Goal: Task Accomplishment & Management: Use online tool/utility

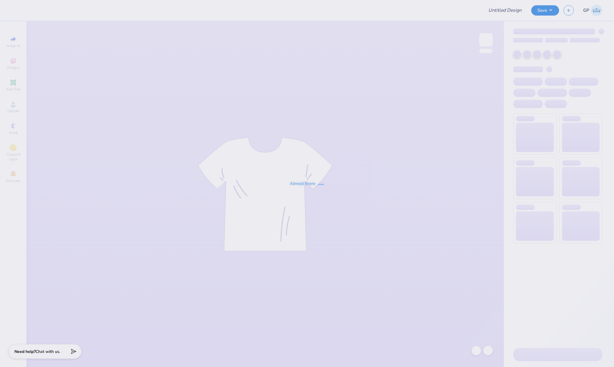
type input "Phi Mu Sweat Set 1"
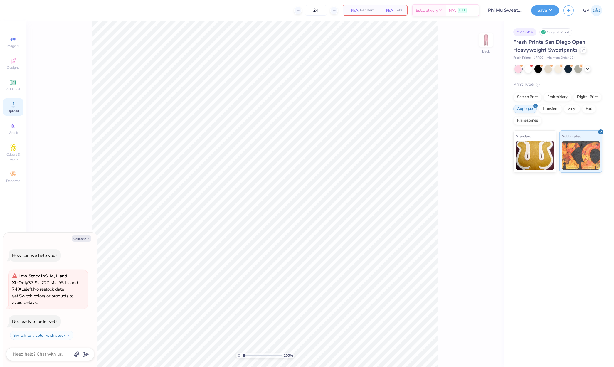
click at [11, 104] on icon at bounding box center [13, 104] width 7 height 7
type textarea "x"
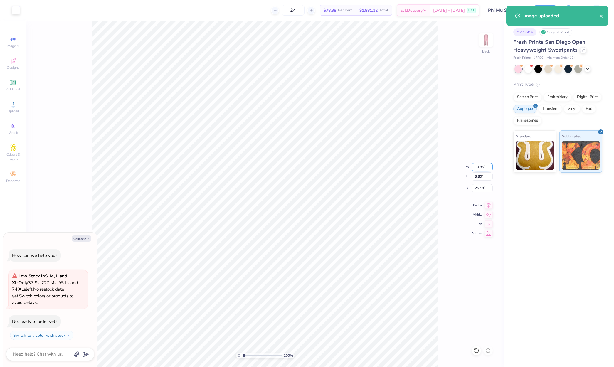
click at [477, 167] on input "10.85" at bounding box center [481, 167] width 21 height 8
type input "4"
type textarea "x"
type input "4.00"
type input "1.40"
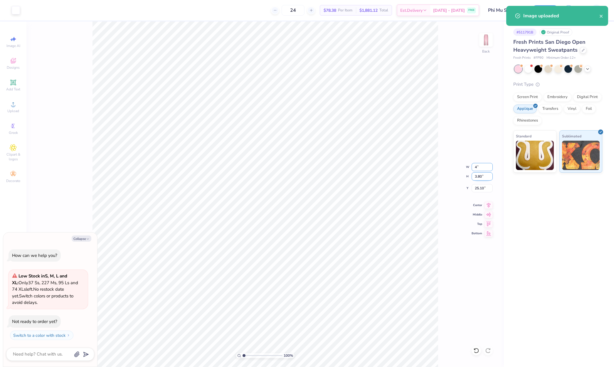
type input "26.30"
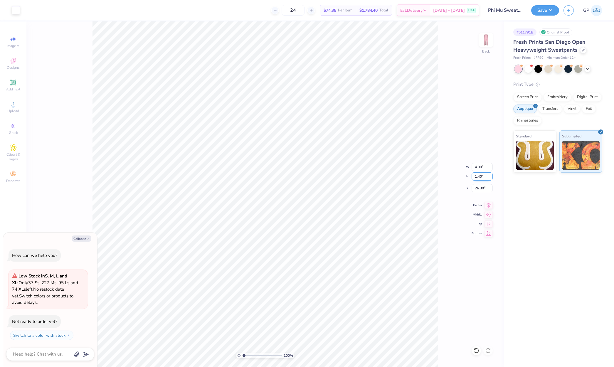
click at [484, 178] on input "1.40" at bounding box center [481, 176] width 21 height 8
type input "3"
type textarea "x"
type input "8.56"
type input "3.00"
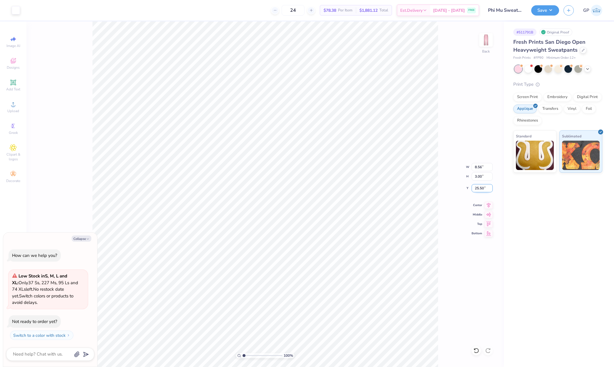
click at [484, 189] on input "25.50" at bounding box center [481, 188] width 21 height 8
type input "3"
type textarea "x"
type input "3.00"
click at [481, 168] on input "8.56" at bounding box center [481, 167] width 21 height 8
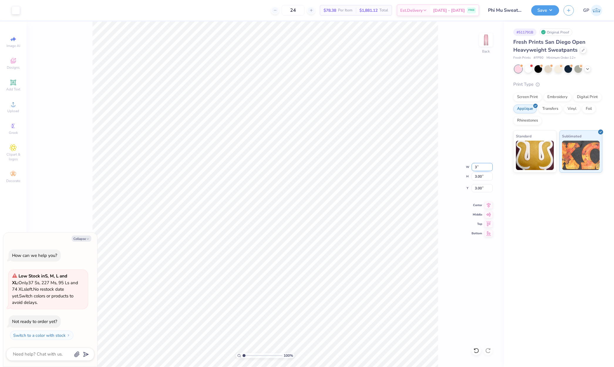
type input "3"
type textarea "x"
type input "3.00"
type input "1.05"
type input "3.97"
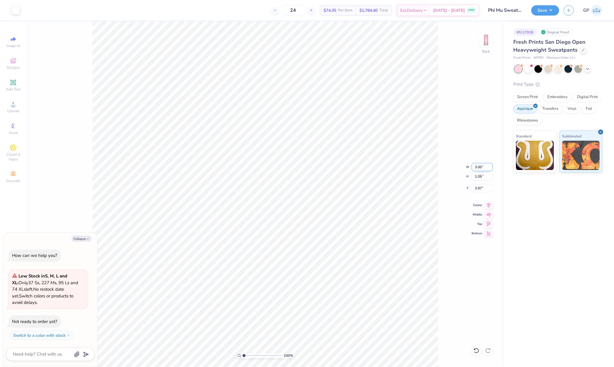
click at [484, 165] on input "3.00" at bounding box center [481, 167] width 21 height 8
type input "8"
type input "7"
type input "6"
type textarea "x"
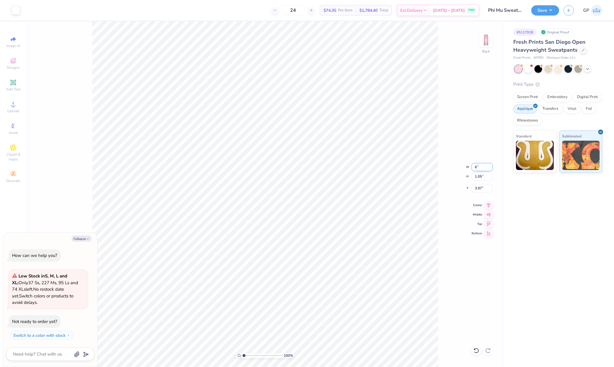
type input "6.00"
type input "2.10"
type input "3.45"
type textarea "x"
click at [480, 187] on input "4.71" at bounding box center [481, 188] width 21 height 8
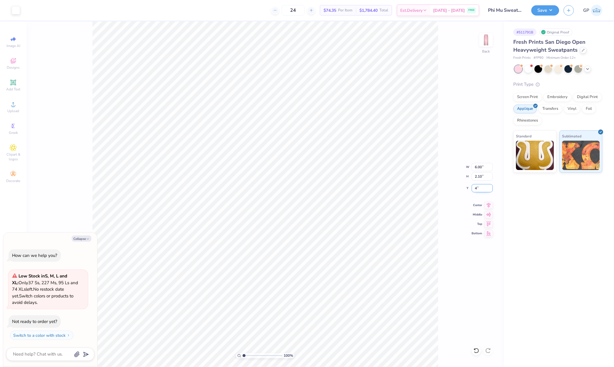
type input "4"
type textarea "x"
type input "4.00"
type textarea "x"
type input "49.08"
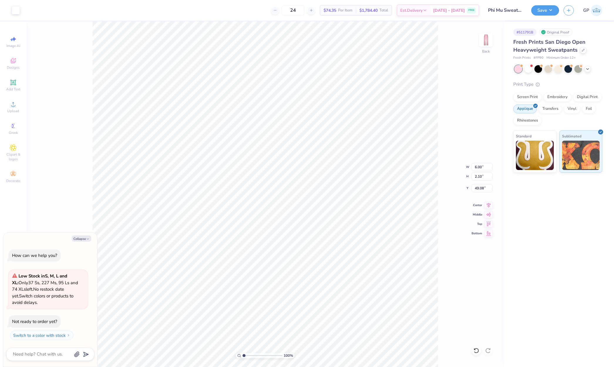
type textarea "x"
click at [475, 190] on input "3.79" at bounding box center [481, 188] width 21 height 8
type input "4"
type textarea "x"
type input "4.00"
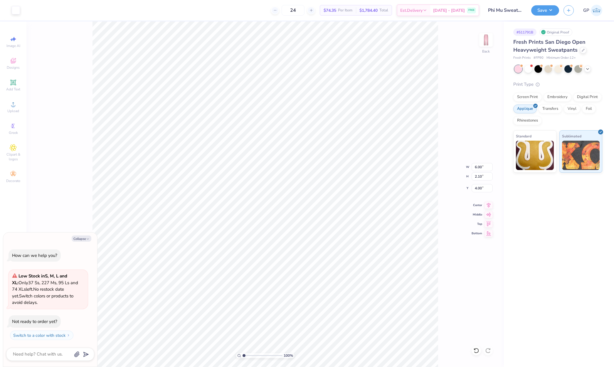
type textarea "x"
click at [477, 188] on input "3.74" at bounding box center [481, 188] width 21 height 8
type input "4"
type textarea "x"
type input "4.00"
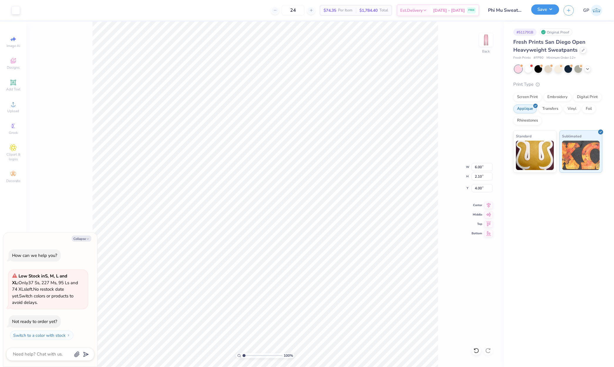
click at [540, 11] on button "Save" at bounding box center [545, 9] width 28 height 10
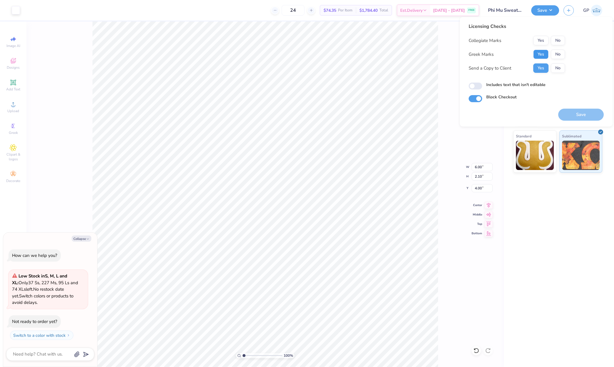
click at [539, 55] on button "Yes" at bounding box center [540, 54] width 15 height 9
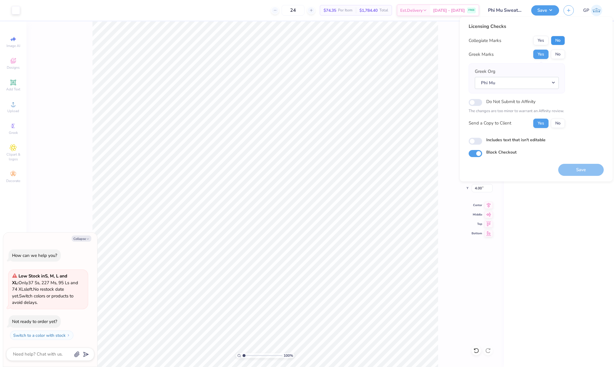
click at [557, 42] on button "No" at bounding box center [558, 40] width 14 height 9
type textarea "x"
click at [473, 142] on input "Includes text that isn't editable" at bounding box center [475, 141] width 14 height 7
checkbox input "true"
click at [567, 168] on button "Save" at bounding box center [580, 170] width 45 height 12
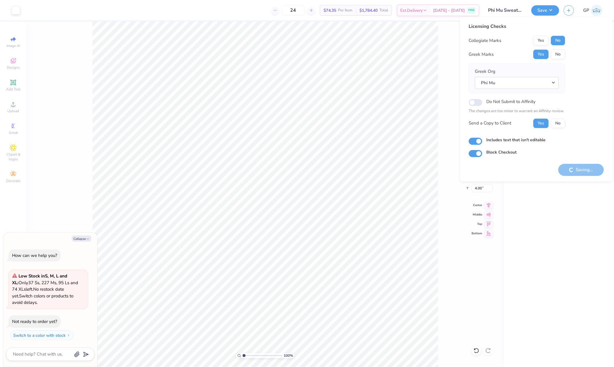
type textarea "x"
